Goal: Information Seeking & Learning: Learn about a topic

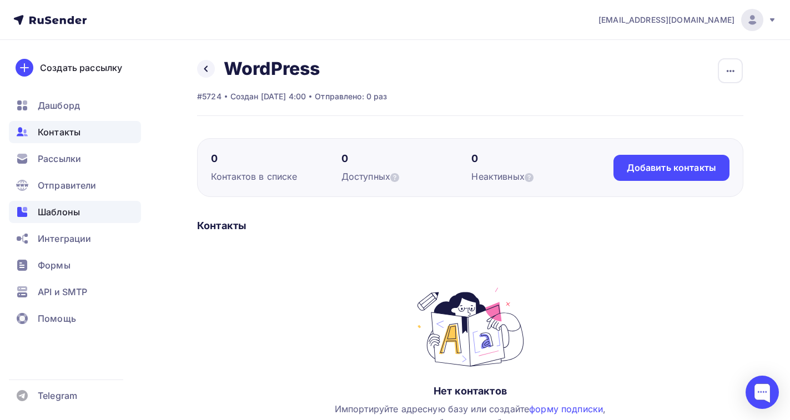
click at [48, 214] on span "Шаблоны" at bounding box center [59, 212] width 42 height 13
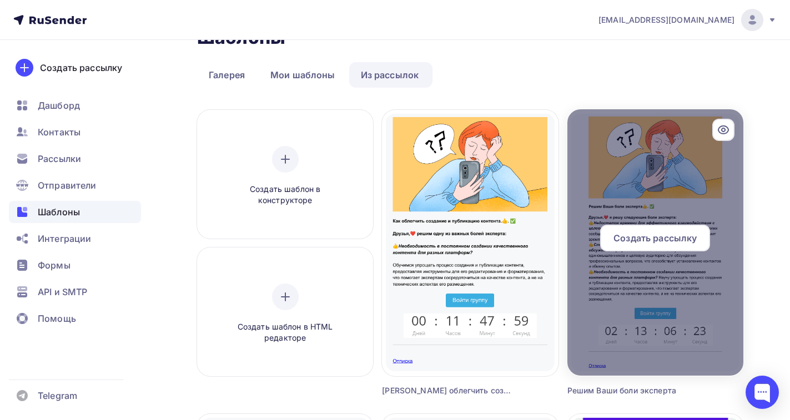
scroll to position [56, 0]
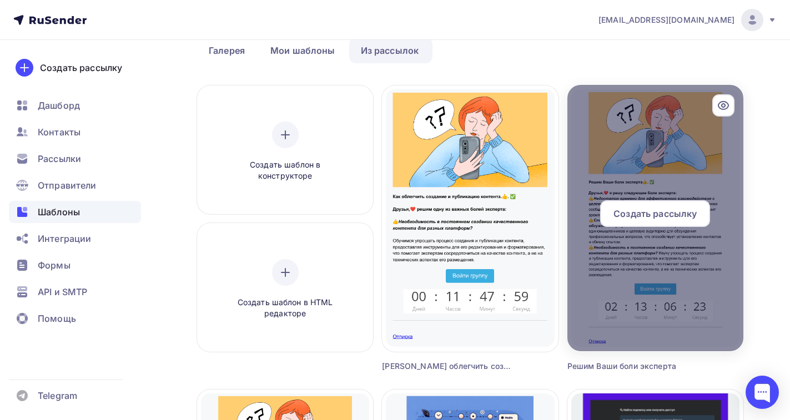
click at [648, 217] on span "Создать рассылку" at bounding box center [655, 213] width 83 height 13
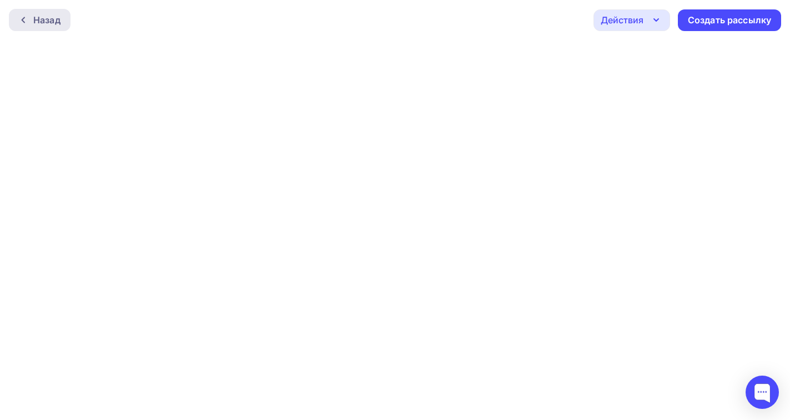
click at [39, 17] on div "Назад" at bounding box center [46, 19] width 27 height 13
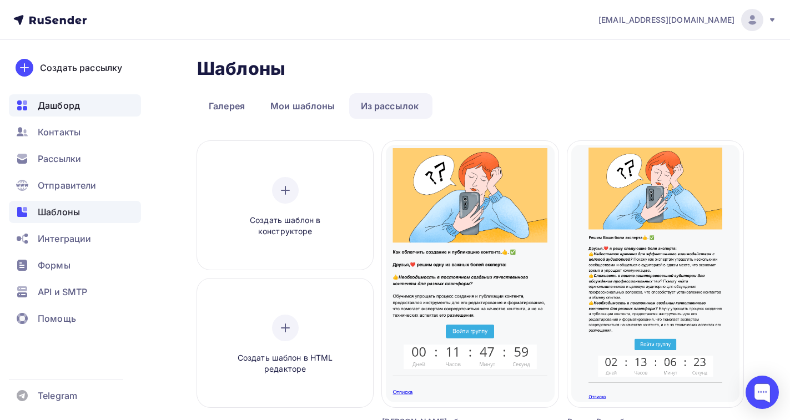
click at [48, 108] on span "Дашборд" at bounding box center [59, 105] width 42 height 13
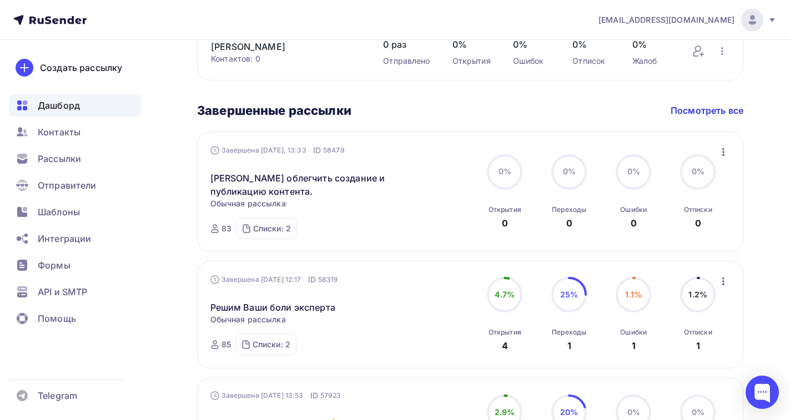
scroll to position [500, 0]
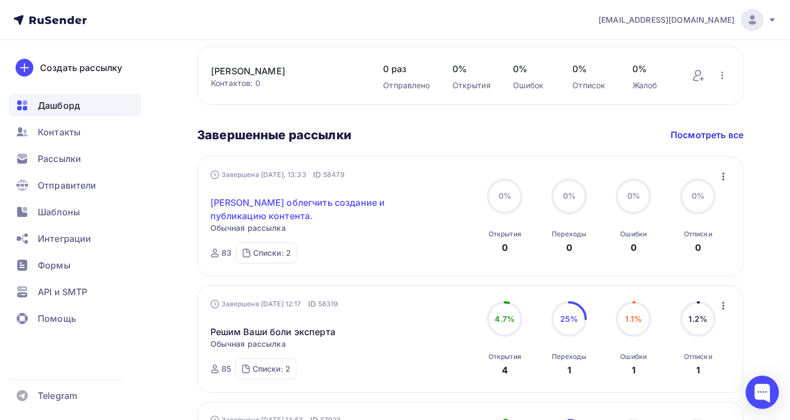
click at [243, 197] on link "[PERSON_NAME] облегчить создание и публикацию контента." at bounding box center [306, 209] width 191 height 27
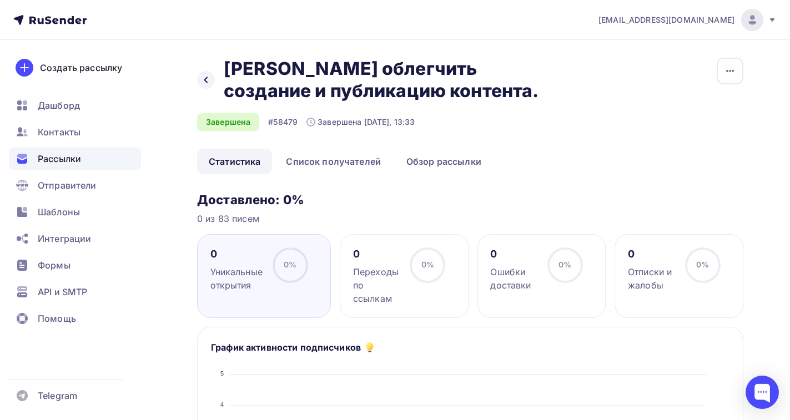
drag, startPoint x: 429, startPoint y: 95, endPoint x: 228, endPoint y: 74, distance: 202.1
click at [228, 74] on h2 "[PERSON_NAME] облегчить создание и публикацию контента." at bounding box center [391, 80] width 335 height 44
copy h2 "[PERSON_NAME] облегчить создание и публикацию контента"
